Goal: Navigation & Orientation: Understand site structure

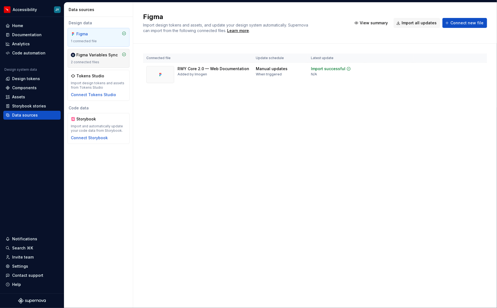
click at [94, 58] on div "Figma Variables Sync 2 connected files" at bounding box center [98, 58] width 55 height 12
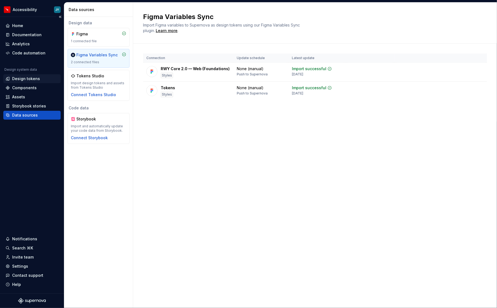
click at [39, 78] on div "Design tokens" at bounding box center [32, 79] width 53 height 6
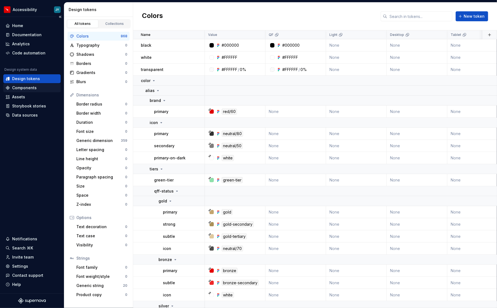
click at [38, 88] on div "Components" at bounding box center [32, 88] width 53 height 6
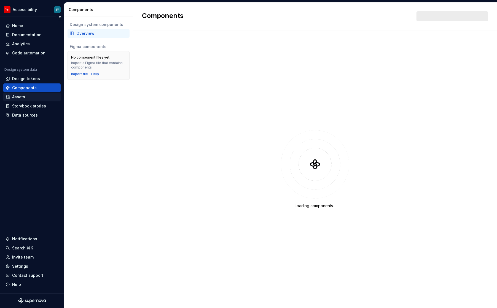
click at [39, 96] on div "Assets" at bounding box center [32, 97] width 53 height 6
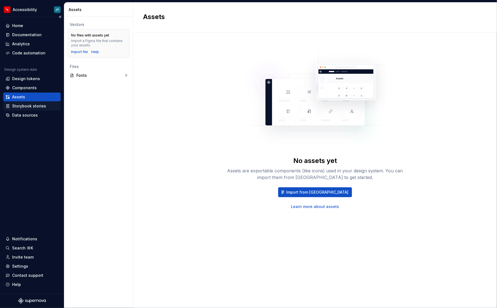
click at [41, 105] on div "Storybook stories" at bounding box center [29, 106] width 34 height 6
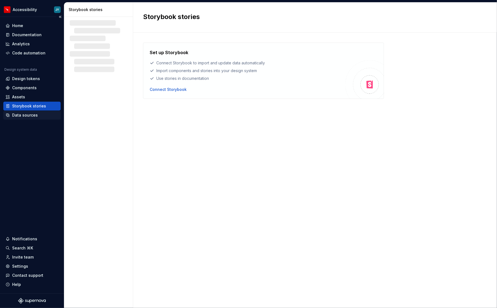
click at [42, 116] on div "Data sources" at bounding box center [32, 115] width 53 height 6
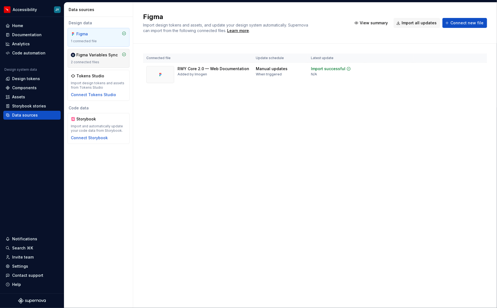
click at [98, 62] on div "2 connected files" at bounding box center [98, 62] width 55 height 4
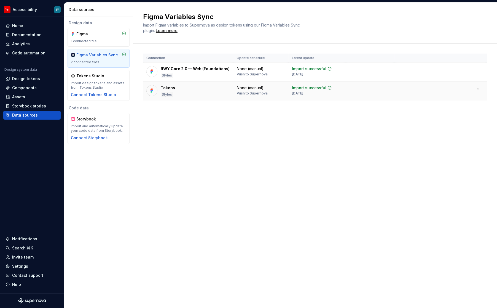
click at [176, 85] on div "Tokens Styles" at bounding box center [189, 91] width 84 height 12
click at [33, 34] on div "Documentation" at bounding box center [27, 35] width 30 height 6
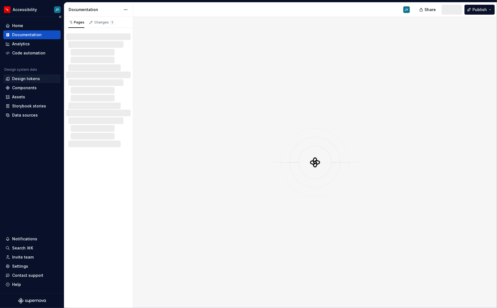
click at [35, 79] on div "Design tokens" at bounding box center [26, 79] width 28 height 6
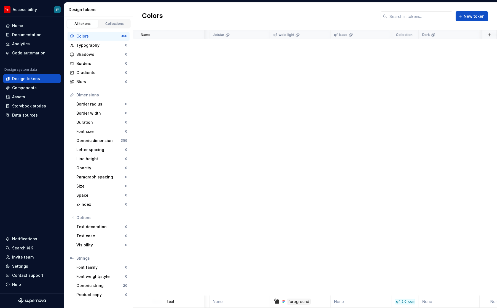
scroll to position [5101, 420]
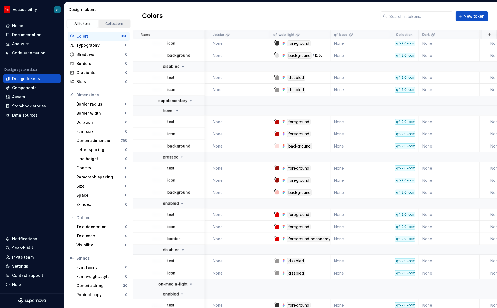
click at [116, 23] on div "Collections" at bounding box center [115, 24] width 28 height 4
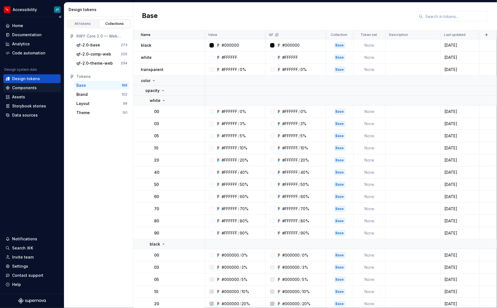
click at [52, 88] on div "Components" at bounding box center [32, 88] width 53 height 6
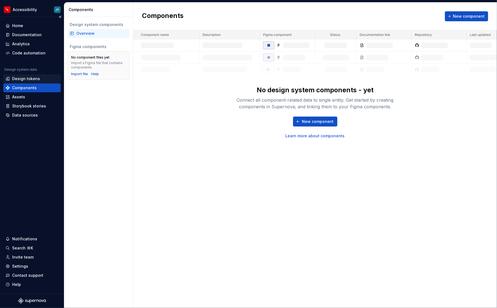
click at [46, 81] on div "Design tokens" at bounding box center [32, 79] width 53 height 6
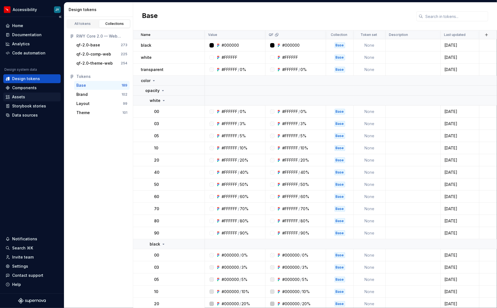
click at [42, 97] on div "Assets" at bounding box center [32, 97] width 53 height 6
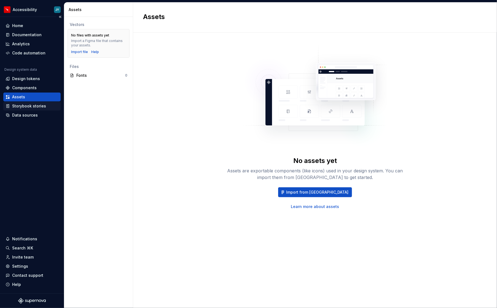
click at [42, 103] on div "Storybook stories" at bounding box center [31, 106] width 57 height 9
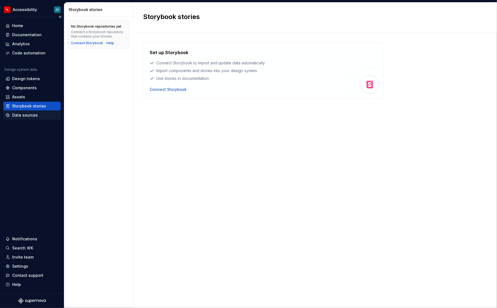
click at [41, 112] on div "Data sources" at bounding box center [31, 115] width 57 height 9
